Goal: Transaction & Acquisition: Purchase product/service

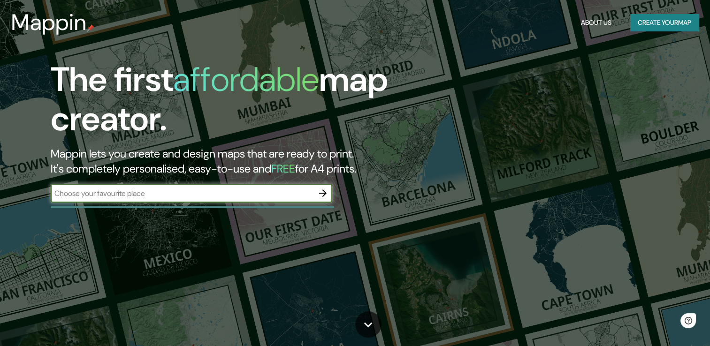
click at [141, 197] on input "text" at bounding box center [182, 193] width 263 height 11
type input "Oaxaca de Juárez"
click at [306, 241] on div "The first affordable map creator. Mappin lets you create and design maps that a…" at bounding box center [355, 173] width 710 height 346
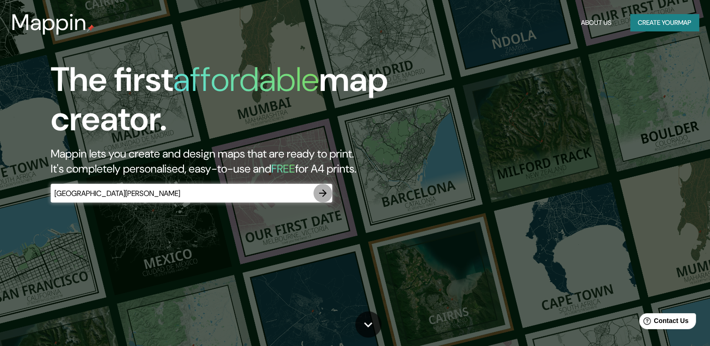
click at [324, 189] on icon "button" at bounding box center [322, 193] width 11 height 11
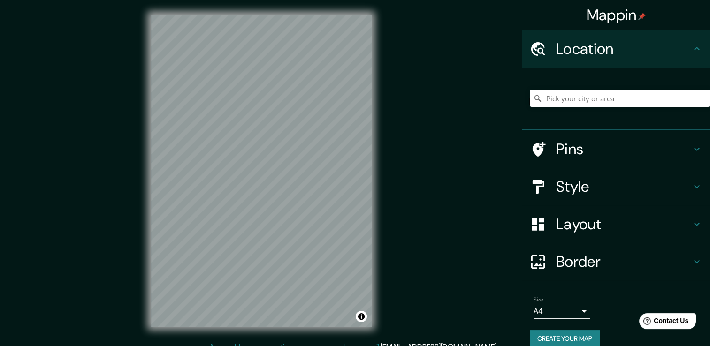
click at [618, 104] on input "Pick your city or area" at bounding box center [620, 98] width 180 height 17
click at [337, 86] on div "Mappin Location Oaxaca, Estado de Oaxaca, México Pins Style Layout Border Choos…" at bounding box center [355, 178] width 710 height 357
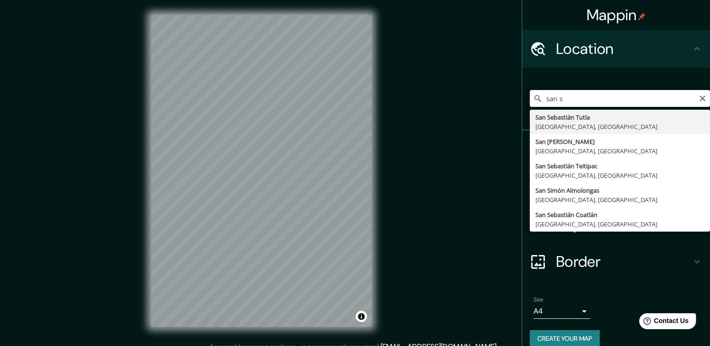
type input "San Sebastián Tutla, Estado de Oaxaca, México"
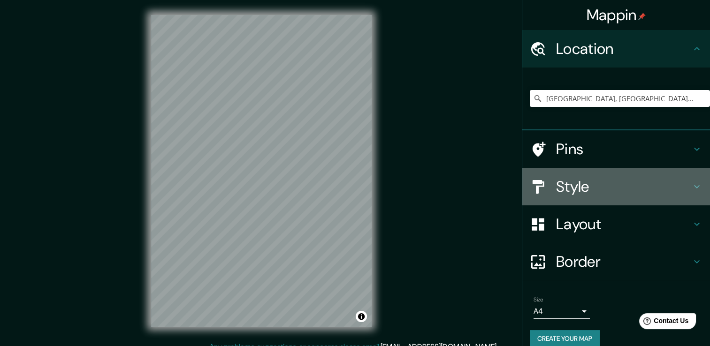
click at [602, 191] on h4 "Style" at bounding box center [623, 186] width 135 height 19
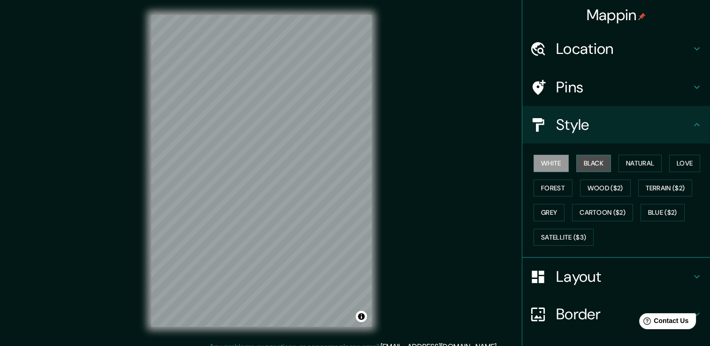
click at [585, 159] on button "Black" at bounding box center [593, 163] width 35 height 17
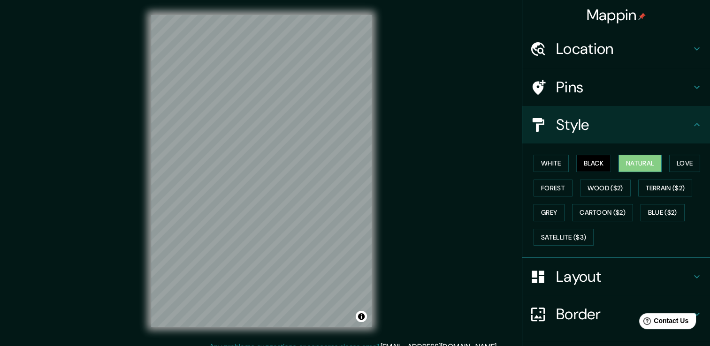
click at [624, 160] on button "Natural" at bounding box center [640, 163] width 43 height 17
click at [537, 184] on button "Forest" at bounding box center [553, 188] width 39 height 17
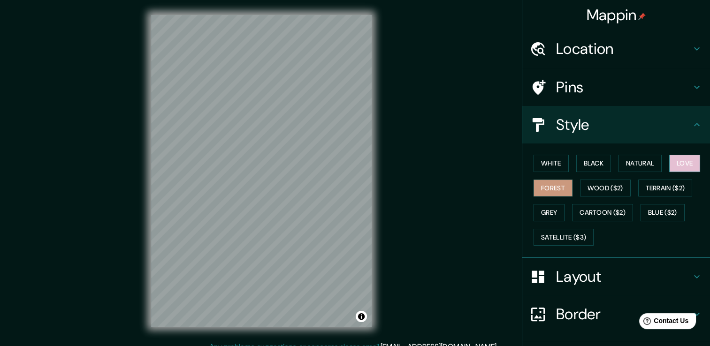
click at [681, 165] on button "Love" at bounding box center [684, 163] width 31 height 17
click at [553, 212] on button "Grey" at bounding box center [549, 212] width 31 height 17
click at [547, 191] on button "Forest" at bounding box center [553, 188] width 39 height 17
click at [593, 162] on button "Black" at bounding box center [593, 163] width 35 height 17
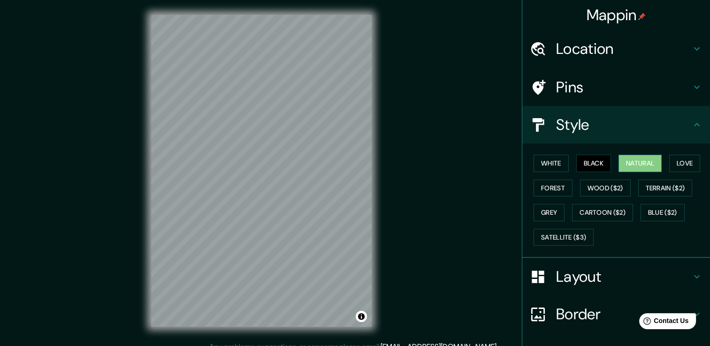
click at [637, 165] on button "Natural" at bounding box center [640, 163] width 43 height 17
click at [579, 233] on button "Satellite ($3)" at bounding box center [564, 237] width 60 height 17
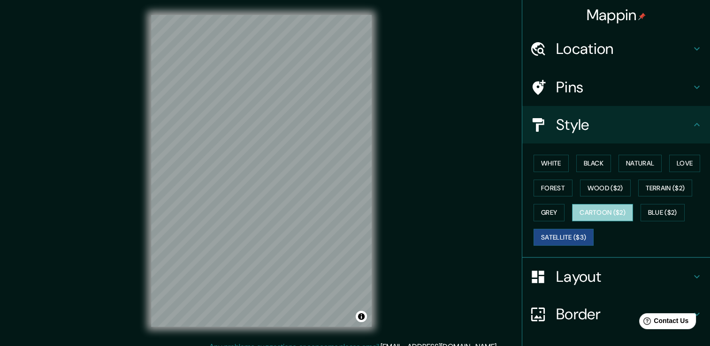
click at [603, 210] on button "Cartoon ($2)" at bounding box center [602, 212] width 61 height 17
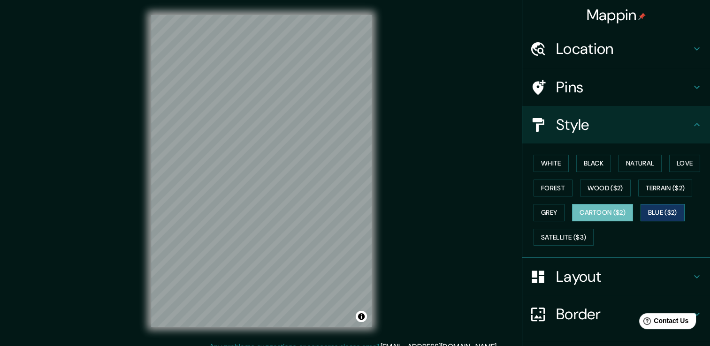
click at [666, 214] on button "Blue ($2)" at bounding box center [663, 212] width 44 height 17
click at [664, 192] on button "Terrain ($2)" at bounding box center [665, 188] width 54 height 17
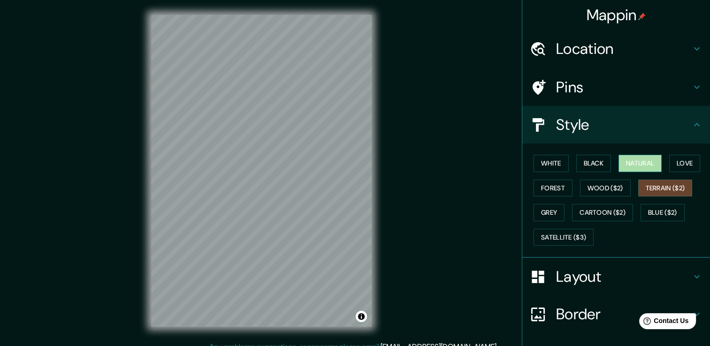
click at [651, 161] on button "Natural" at bounding box center [640, 163] width 43 height 17
click at [616, 187] on button "Wood ($2)" at bounding box center [605, 188] width 51 height 17
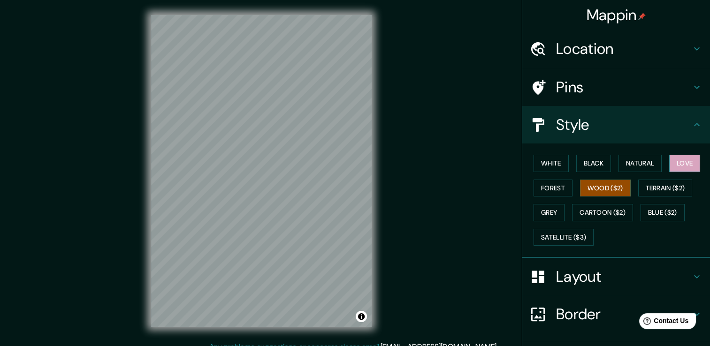
click at [689, 161] on button "Love" at bounding box center [684, 163] width 31 height 17
click at [590, 169] on button "Black" at bounding box center [593, 163] width 35 height 17
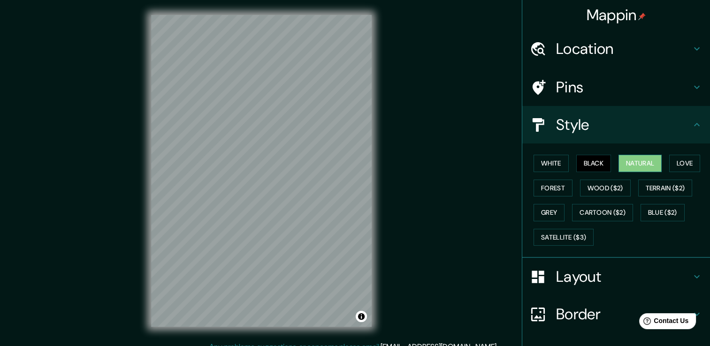
click at [637, 166] on button "Natural" at bounding box center [640, 163] width 43 height 17
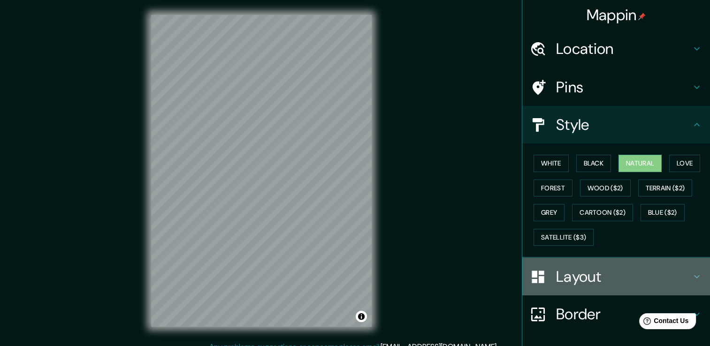
drag, startPoint x: 688, startPoint y: 274, endPoint x: 683, endPoint y: 273, distance: 4.8
click at [691, 274] on icon at bounding box center [696, 276] width 11 height 11
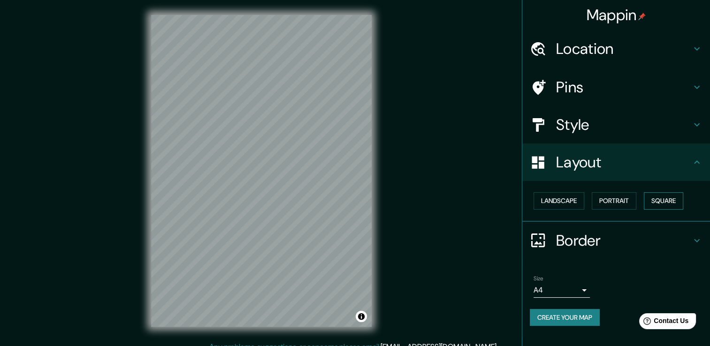
click at [647, 204] on button "Square" at bounding box center [663, 200] width 39 height 17
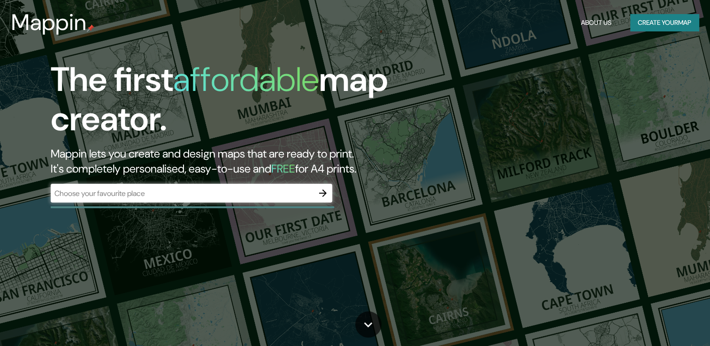
click at [255, 201] on div "​" at bounding box center [192, 193] width 282 height 19
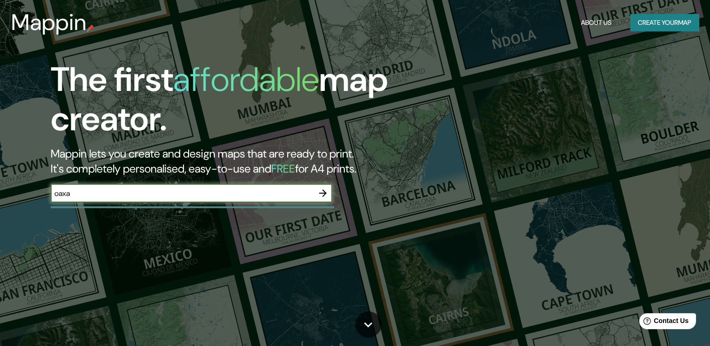
type input "Oaxaca de Juárez"
click at [320, 191] on icon "button" at bounding box center [322, 193] width 11 height 11
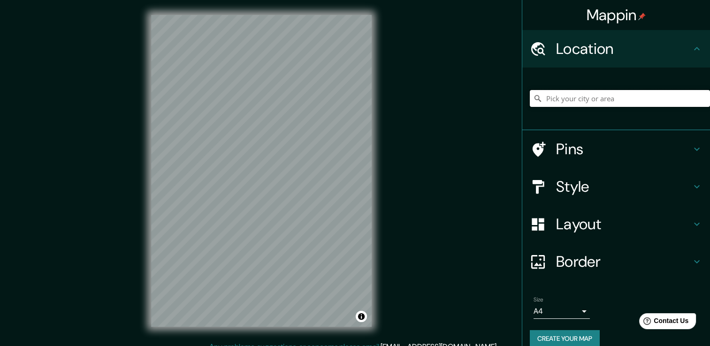
click at [581, 91] on input "Pick your city or area" at bounding box center [620, 98] width 180 height 17
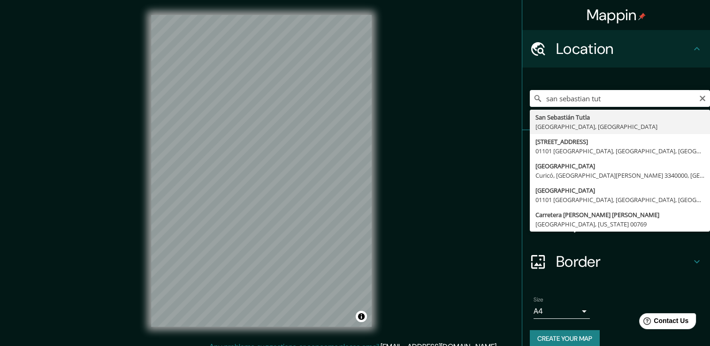
type input "San Sebastián Tutla, Estado de Oaxaca, México"
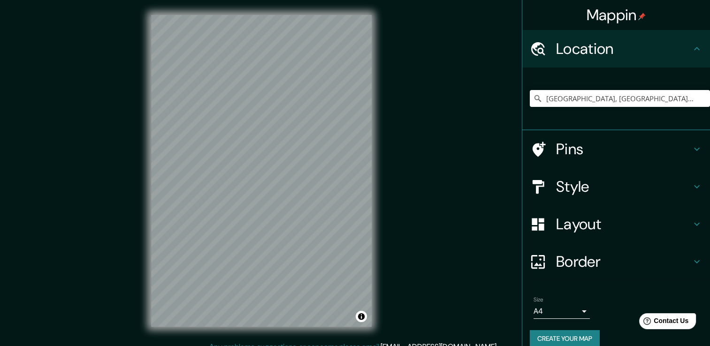
click at [628, 178] on h4 "Style" at bounding box center [623, 186] width 135 height 19
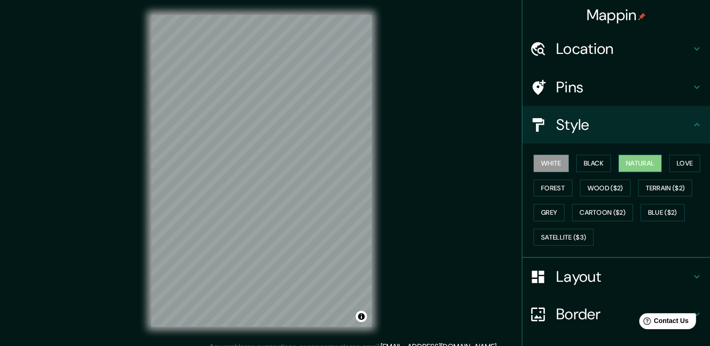
click at [625, 162] on button "Natural" at bounding box center [640, 163] width 43 height 17
click at [259, 109] on div at bounding box center [262, 108] width 8 height 8
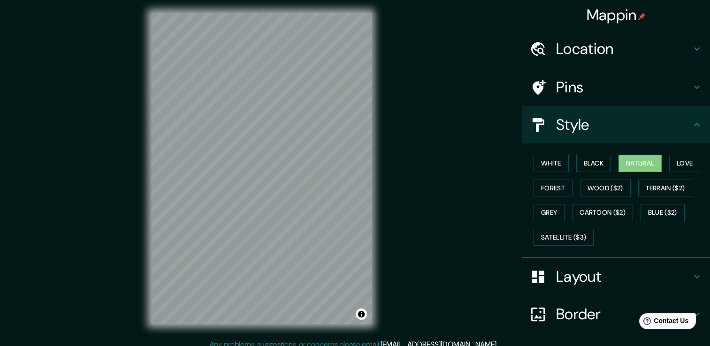
scroll to position [4, 0]
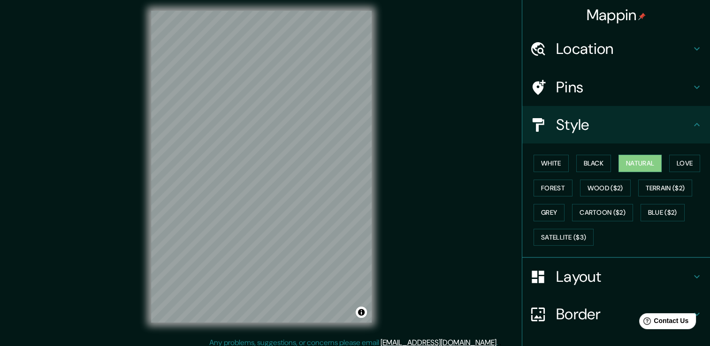
click at [613, 270] on h4 "Layout" at bounding box center [623, 277] width 135 height 19
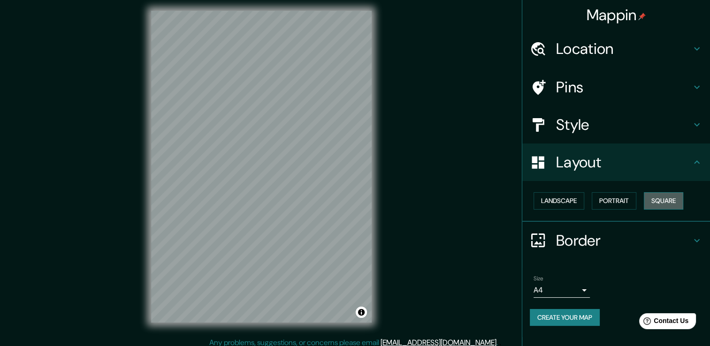
click at [662, 196] on button "Square" at bounding box center [663, 200] width 39 height 17
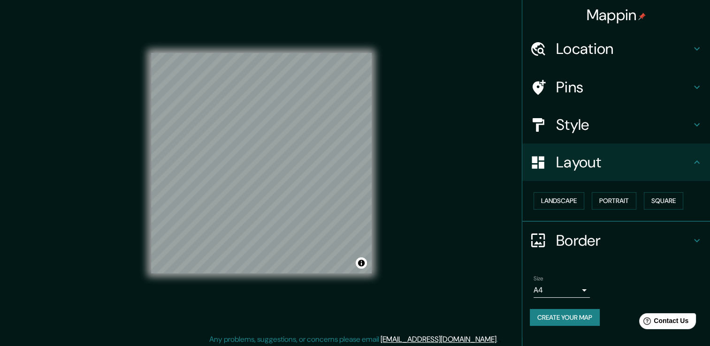
scroll to position [10, 0]
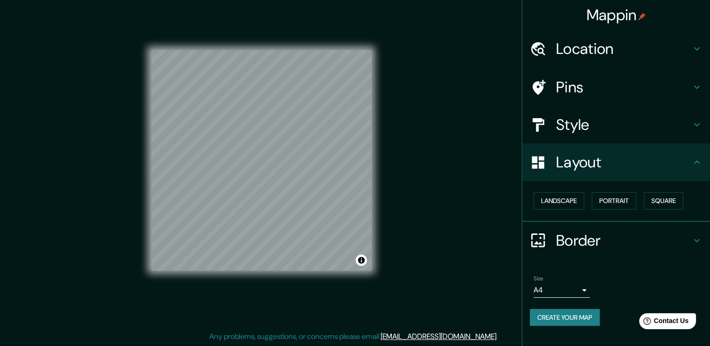
click at [551, 316] on button "Create your map" at bounding box center [565, 317] width 70 height 17
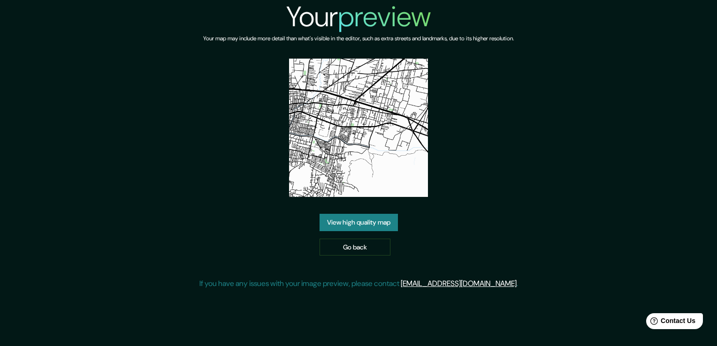
click at [360, 222] on link "View high quality map" at bounding box center [359, 222] width 78 height 17
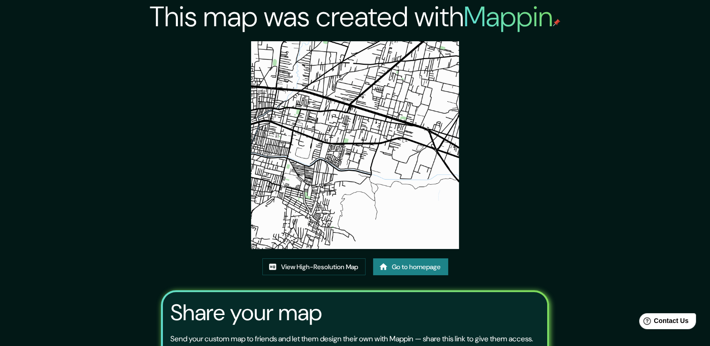
click at [328, 175] on img at bounding box center [355, 145] width 208 height 208
click at [319, 269] on link "View High-Resolution Map" at bounding box center [313, 267] width 103 height 17
click at [332, 262] on link "View High-Resolution Map" at bounding box center [313, 267] width 103 height 17
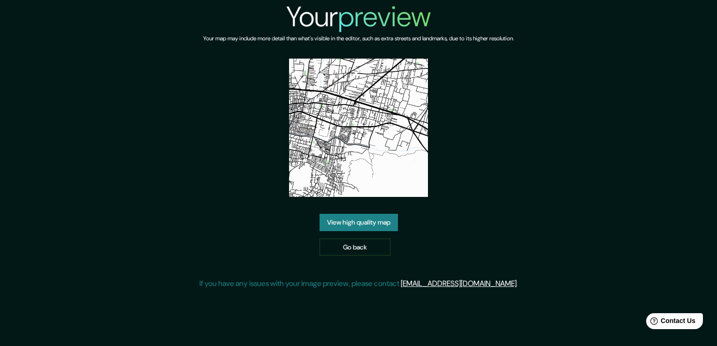
click at [356, 138] on img at bounding box center [358, 128] width 138 height 138
click at [369, 219] on link "View high quality map" at bounding box center [359, 222] width 78 height 17
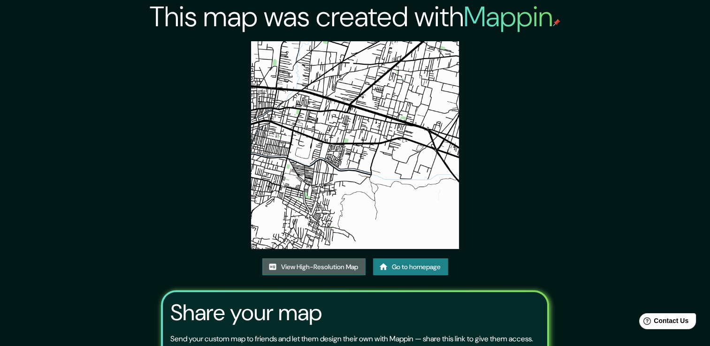
click at [351, 266] on link "View High-Resolution Map" at bounding box center [313, 267] width 103 height 17
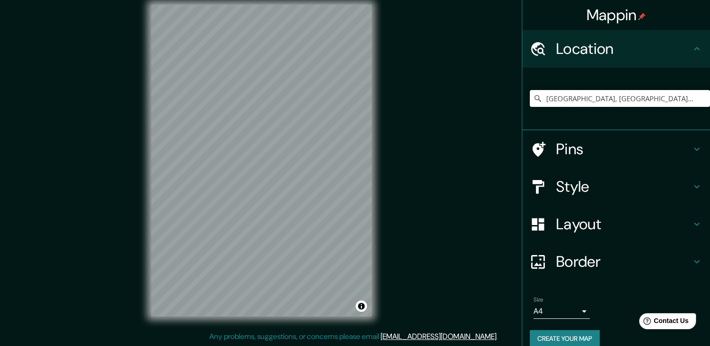
click at [683, 100] on input "[GEOGRAPHIC_DATA], [GEOGRAPHIC_DATA], [GEOGRAPHIC_DATA]" at bounding box center [620, 98] width 180 height 17
click at [535, 96] on icon at bounding box center [538, 98] width 7 height 7
drag, startPoint x: 678, startPoint y: 95, endPoint x: 628, endPoint y: 98, distance: 50.3
click at [628, 98] on input "[GEOGRAPHIC_DATA], [GEOGRAPHIC_DATA], [GEOGRAPHIC_DATA]" at bounding box center [620, 98] width 180 height 17
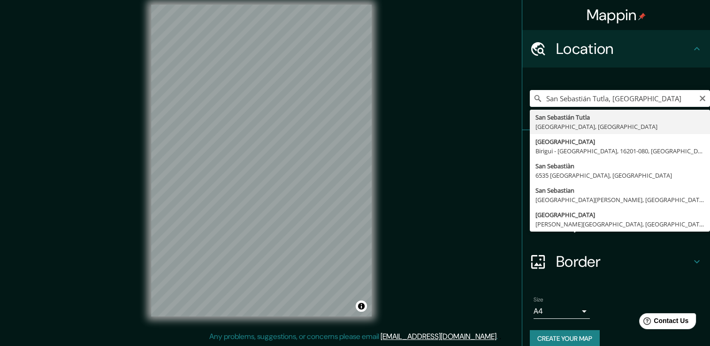
type input "[GEOGRAPHIC_DATA], [GEOGRAPHIC_DATA], [GEOGRAPHIC_DATA]"
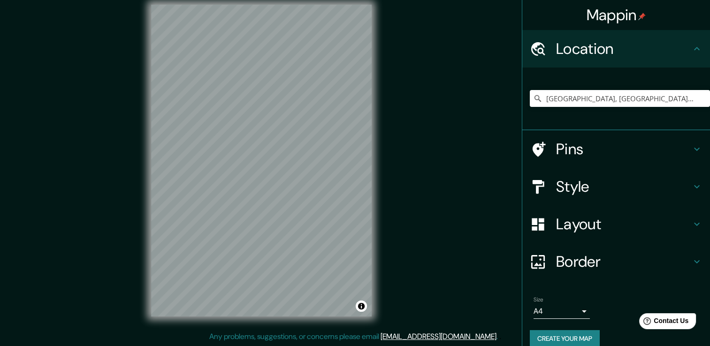
click at [689, 178] on div "Style" at bounding box center [616, 187] width 188 height 38
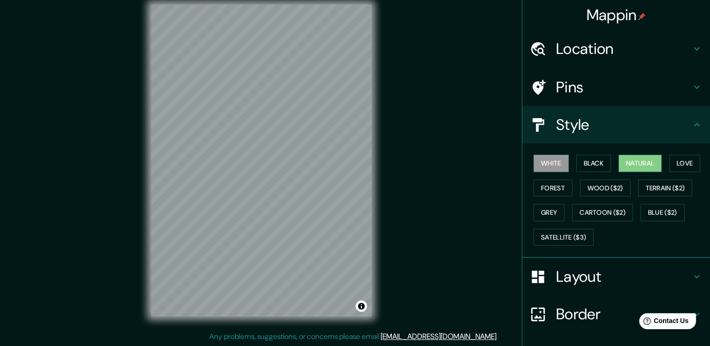
click at [633, 165] on button "Natural" at bounding box center [640, 163] width 43 height 17
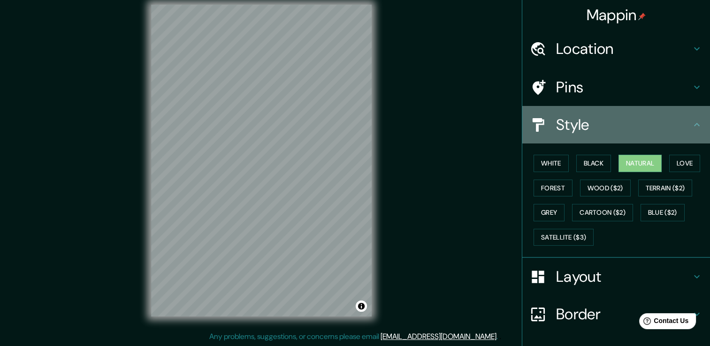
click at [690, 131] on div "Style" at bounding box center [616, 125] width 188 height 38
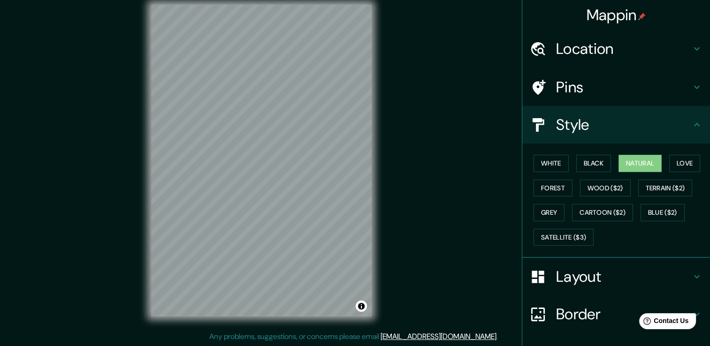
click at [597, 277] on h4 "Layout" at bounding box center [623, 277] width 135 height 19
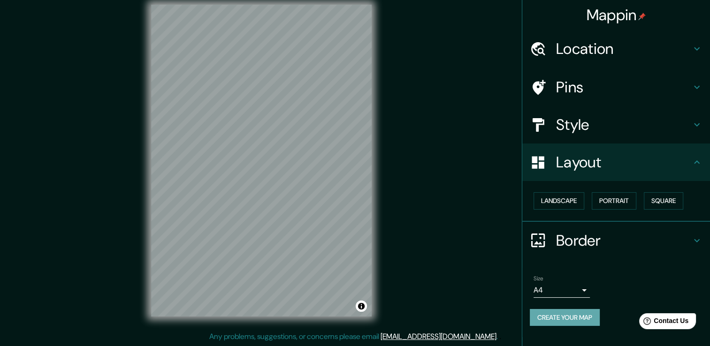
click at [574, 316] on button "Create your map" at bounding box center [565, 317] width 70 height 17
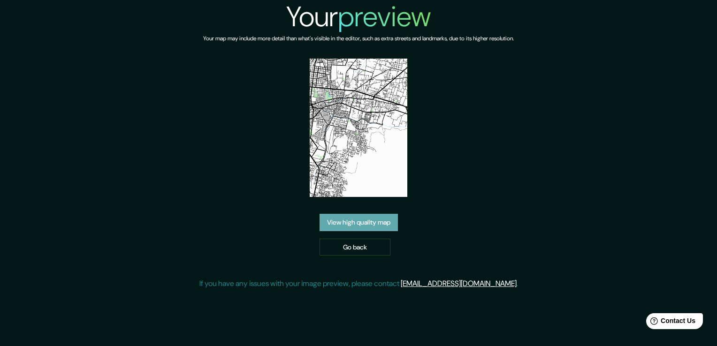
click at [355, 220] on link "View high quality map" at bounding box center [359, 222] width 78 height 17
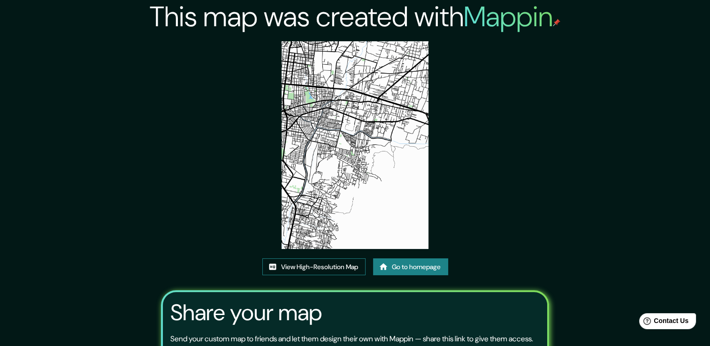
click at [312, 264] on link "View High-Resolution Map" at bounding box center [313, 267] width 103 height 17
